Goal: Book appointment/travel/reservation

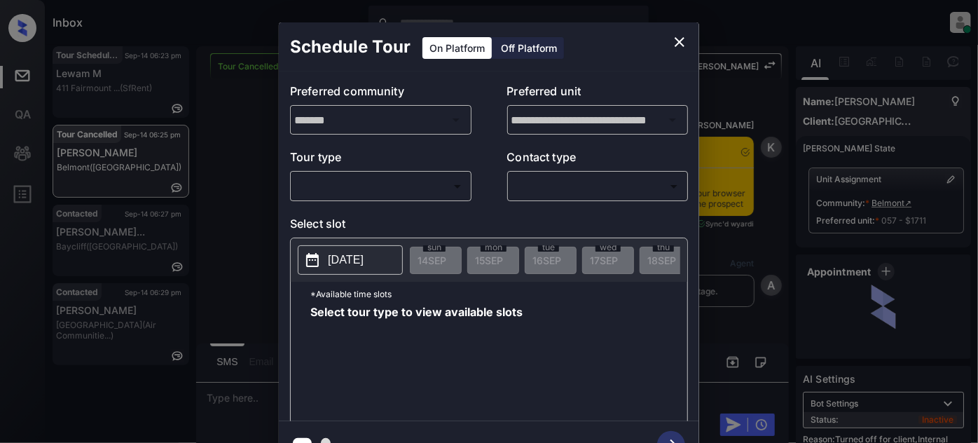
click at [334, 190] on body "Inbox Juan Carlos Manantan Online Set yourself offline Set yourself on break Pr…" at bounding box center [489, 221] width 978 height 443
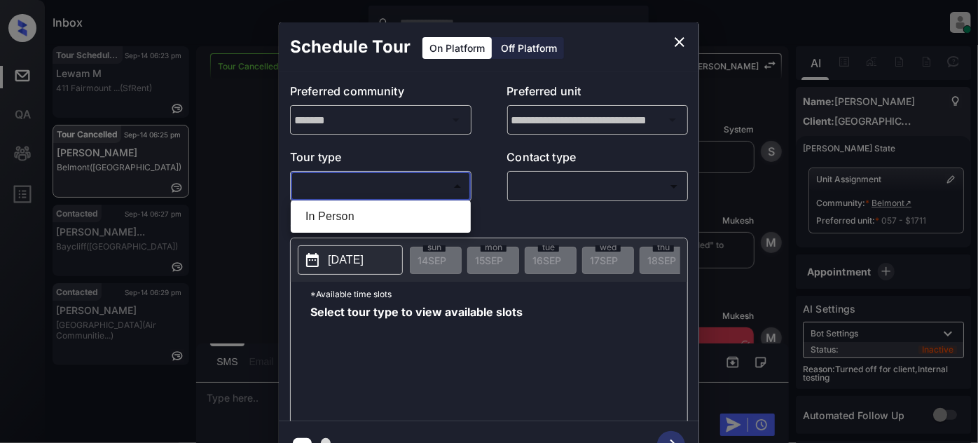
drag, startPoint x: 343, startPoint y: 222, endPoint x: 424, endPoint y: 217, distance: 81.5
click at [343, 221] on li "In Person" at bounding box center [380, 216] width 173 height 25
type input "********"
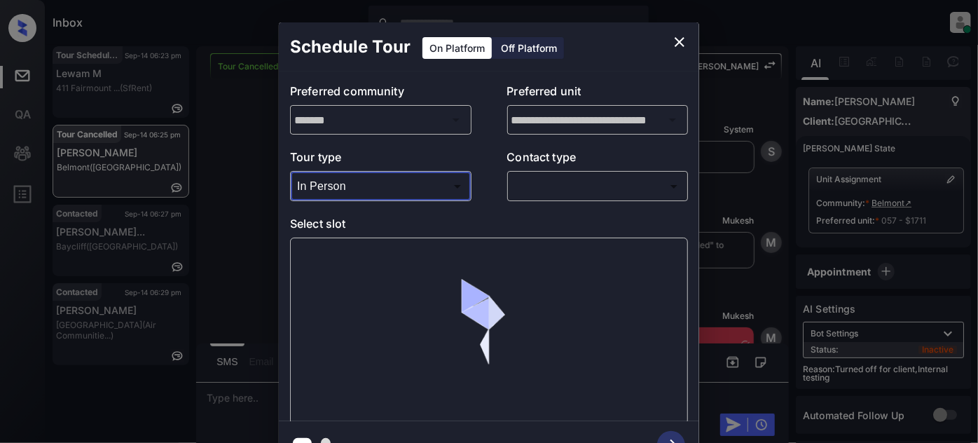
click at [555, 181] on body "Inbox Juan Carlos Manantan Online Set yourself offline Set yourself on break Pr…" at bounding box center [489, 221] width 978 height 443
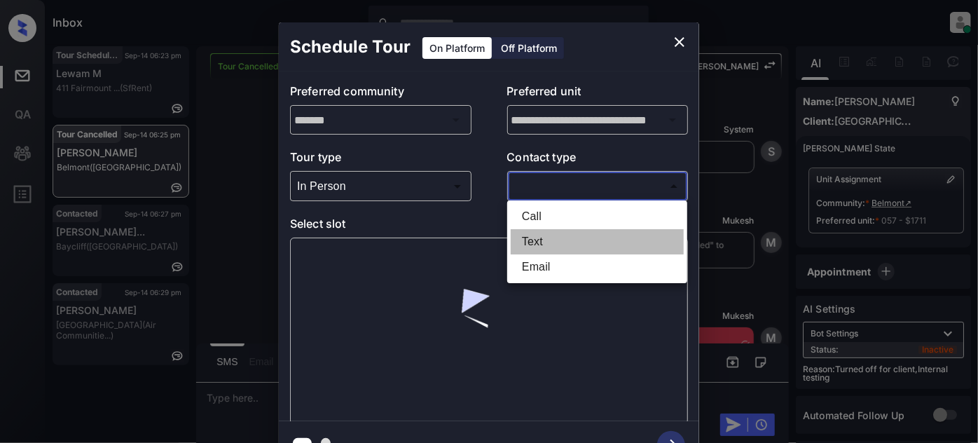
click at [566, 248] on li "Text" at bounding box center [597, 241] width 173 height 25
type input "****"
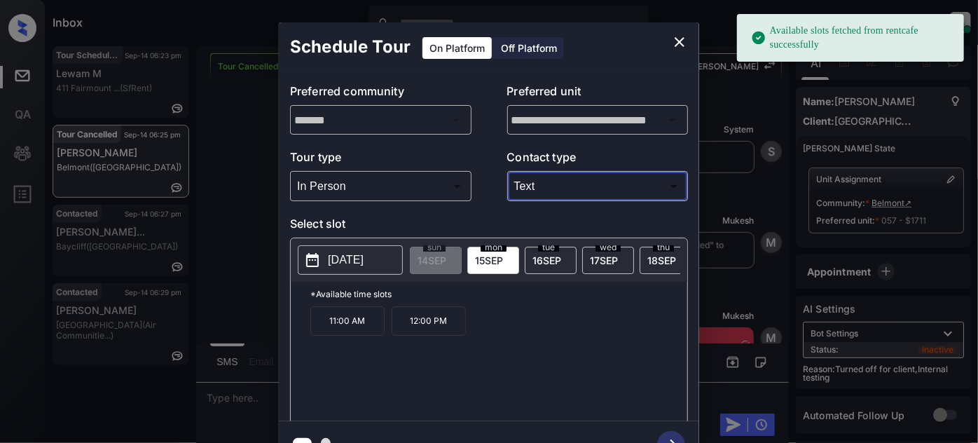
click at [363, 266] on p "2025-09-15" at bounding box center [346, 260] width 36 height 17
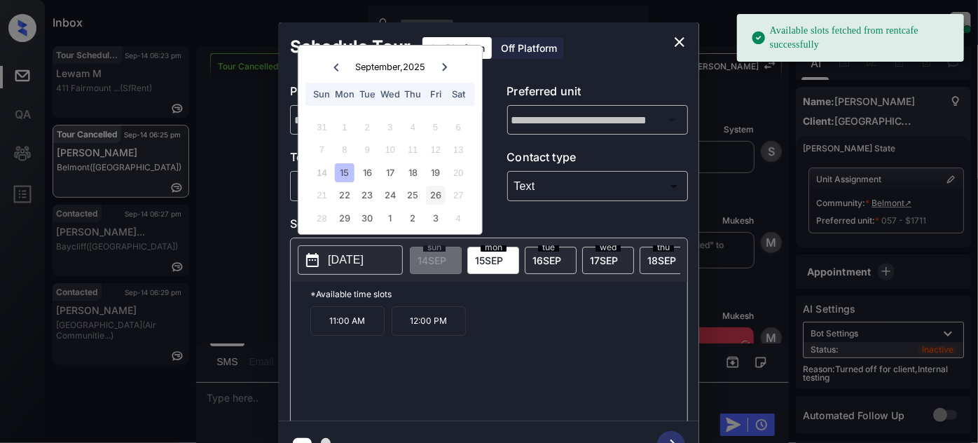
click at [437, 195] on div "26" at bounding box center [435, 195] width 19 height 19
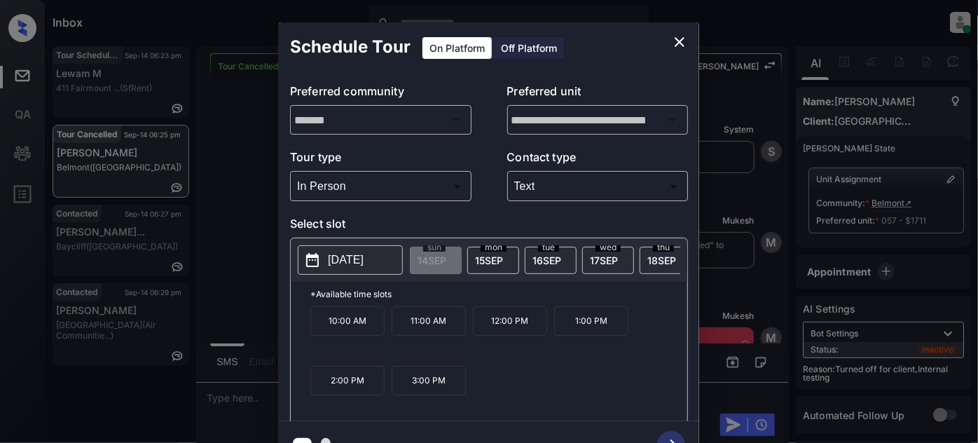
click at [368, 333] on p "10:00 AM" at bounding box center [348, 320] width 74 height 29
click at [669, 437] on icon "button" at bounding box center [671, 445] width 28 height 28
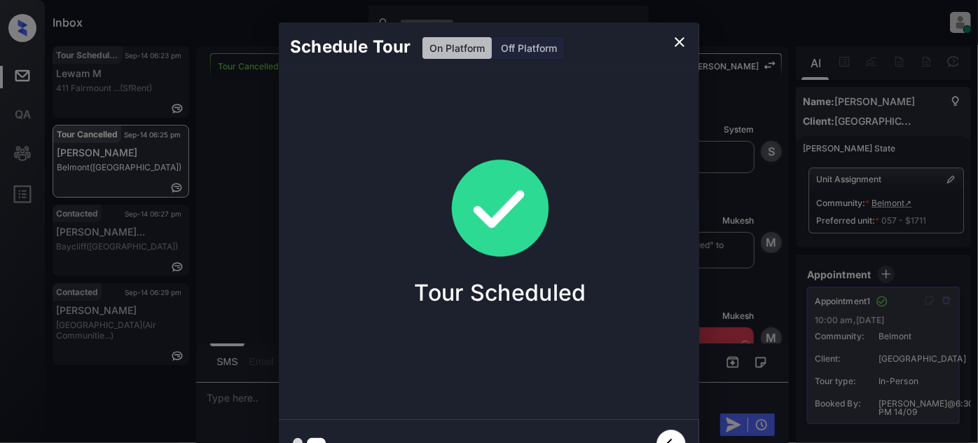
click at [679, 39] on icon "close" at bounding box center [679, 42] width 17 height 17
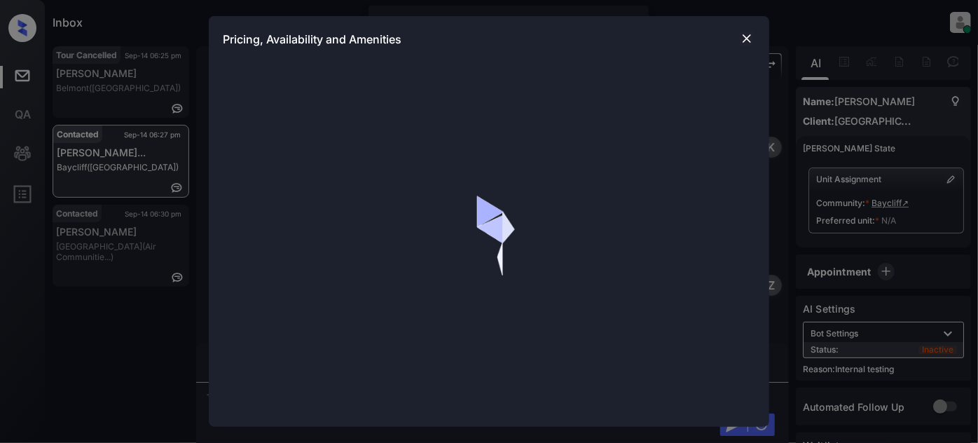
scroll to position [3490, 0]
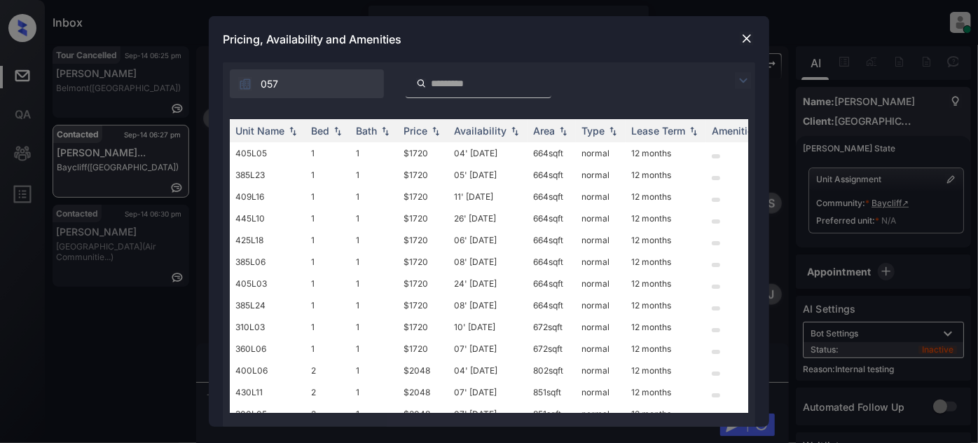
click at [745, 83] on img at bounding box center [743, 80] width 17 height 17
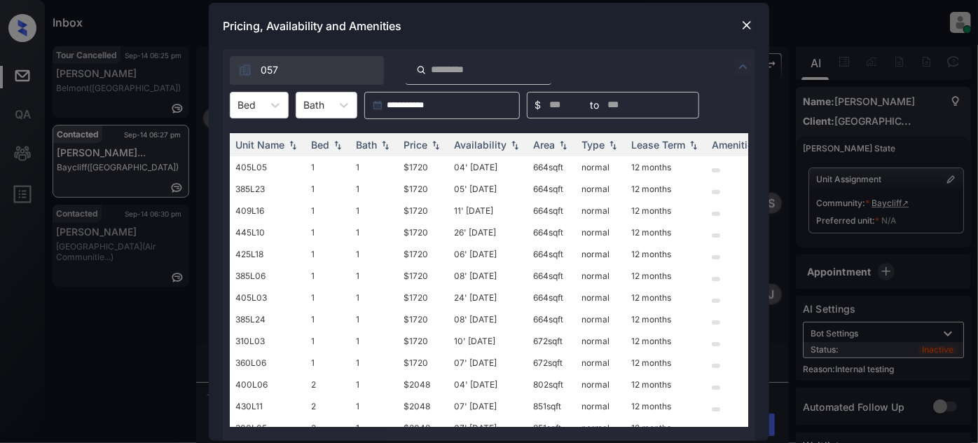
click at [294, 100] on div "**********" at bounding box center [489, 105] width 533 height 27
click at [273, 109] on icon at bounding box center [275, 105] width 14 height 14
click at [265, 135] on div "1" at bounding box center [259, 139] width 59 height 25
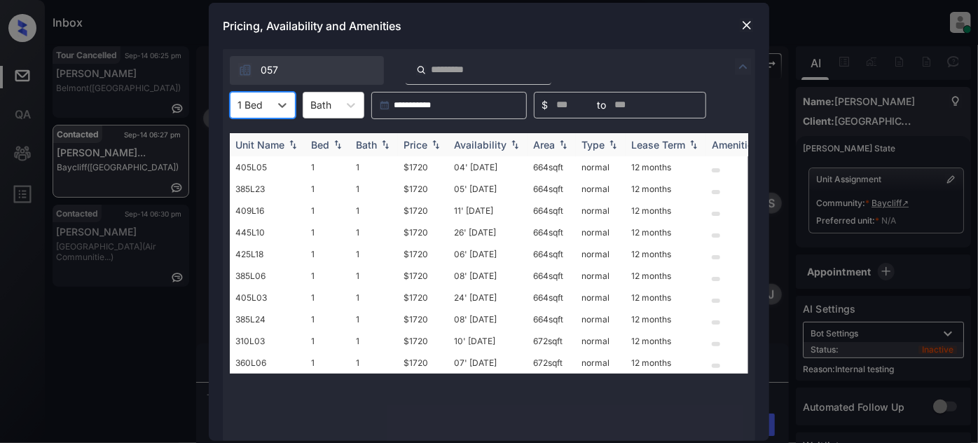
click at [432, 149] on img at bounding box center [436, 144] width 14 height 10
click at [432, 149] on img at bounding box center [436, 144] width 14 height 11
click at [484, 174] on td "04' [DATE]" at bounding box center [488, 167] width 79 height 22
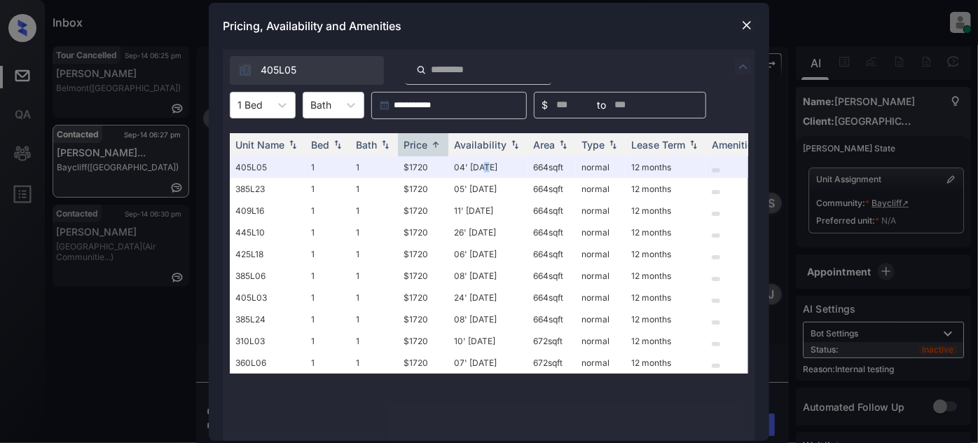
click at [749, 24] on img at bounding box center [747, 25] width 14 height 14
